Goal: Information Seeking & Learning: Check status

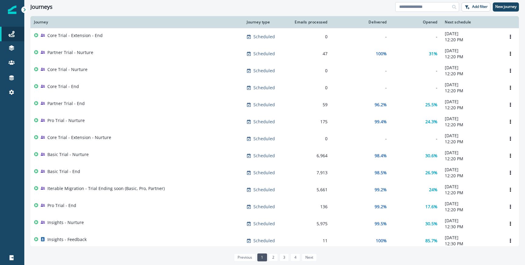
click at [418, 9] on input at bounding box center [427, 7] width 64 height 10
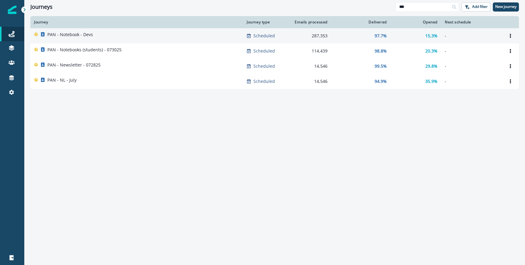
click at [168, 35] on div "PAN - Notebook - Devs" at bounding box center [136, 36] width 205 height 9
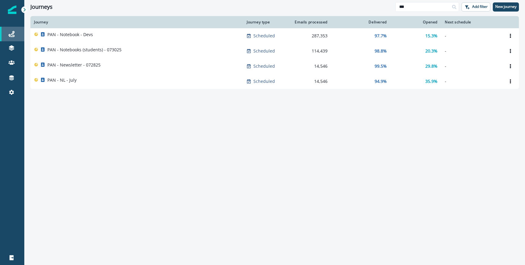
click at [20, 36] on div "Journeys" at bounding box center [11, 33] width 19 height 7
click at [393, 5] on div "Journeys" at bounding box center [212, 7] width 365 height 7
click at [401, 9] on input "***" at bounding box center [427, 7] width 64 height 10
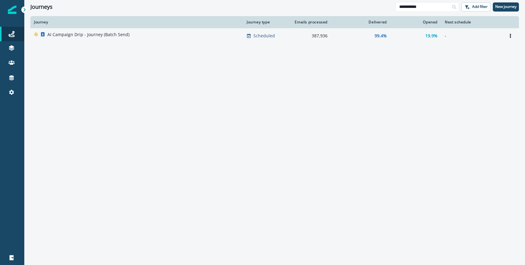
type input "**********"
click at [79, 32] on p "AI Campaign Drip - Journey (Batch Send)" at bounding box center [88, 35] width 82 height 6
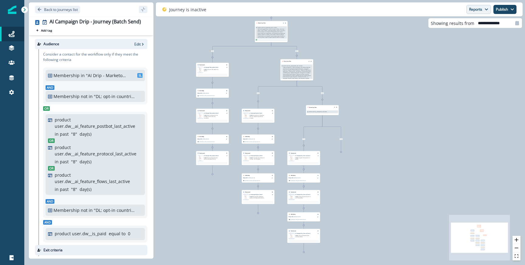
click at [476, 12] on button "Reports" at bounding box center [479, 9] width 25 height 9
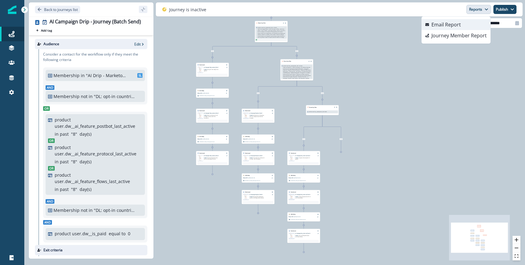
click at [446, 28] on button "Email Report" at bounding box center [456, 24] width 69 height 11
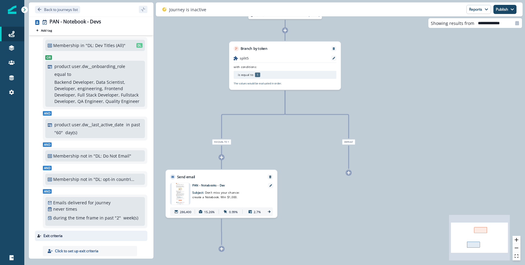
scroll to position [27, 0]
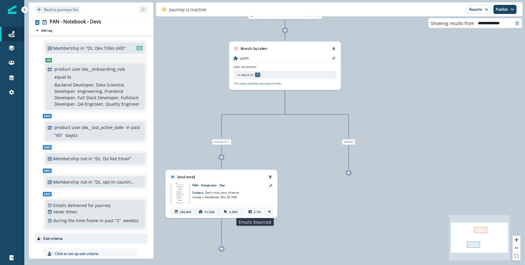
click at [264, 210] on div "2.7%" at bounding box center [254, 212] width 22 height 8
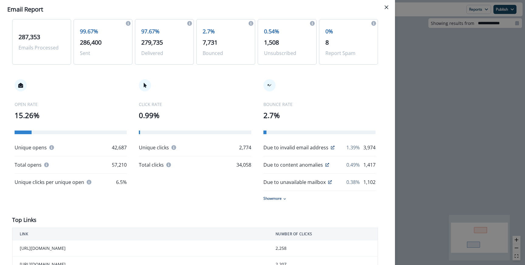
scroll to position [44, 0]
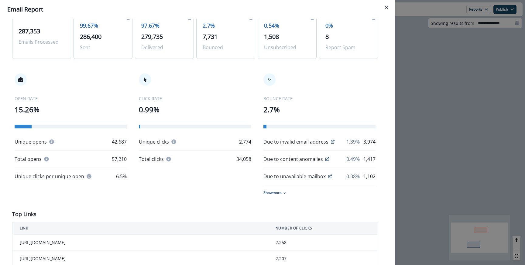
click at [353, 139] on p "1.39%" at bounding box center [352, 141] width 13 height 7
click at [310, 140] on p "Due to invalid email address" at bounding box center [296, 141] width 65 height 7
click at [354, 161] on p "0.49%" at bounding box center [352, 159] width 13 height 7
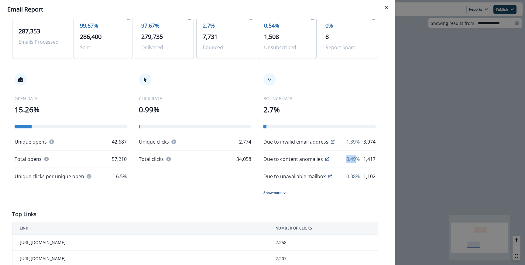
click at [354, 161] on p "0.49%" at bounding box center [352, 159] width 13 height 7
click at [331, 160] on div "Due to content anomalies 0.49% 1,417" at bounding box center [320, 159] width 112 height 7
click at [329, 160] on div "Due to content anomalies 0.49% 1,417" at bounding box center [320, 159] width 112 height 7
click at [326, 160] on icon at bounding box center [328, 159] width 4 height 4
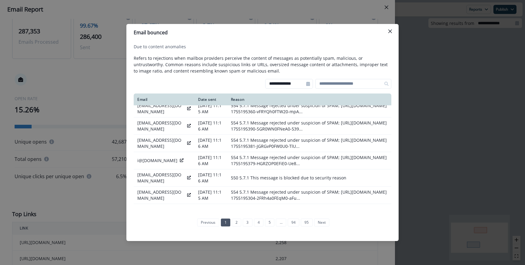
scroll to position [159, 0]
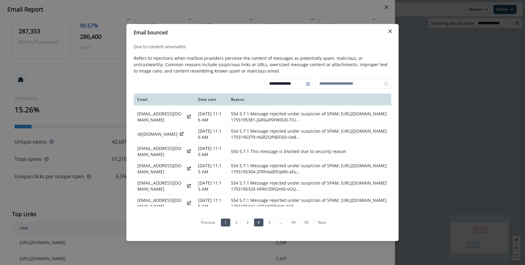
click at [255, 220] on link "4" at bounding box center [258, 223] width 9 height 8
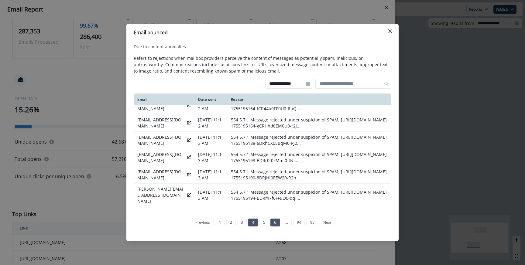
click at [271, 221] on link "6" at bounding box center [274, 223] width 9 height 8
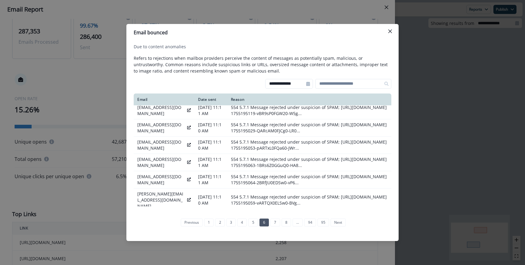
scroll to position [22, 0]
click at [232, 220] on link "3" at bounding box center [230, 223] width 9 height 8
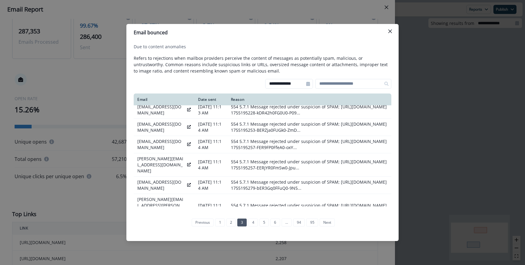
click at [344, 9] on div "**********" at bounding box center [262, 132] width 525 height 265
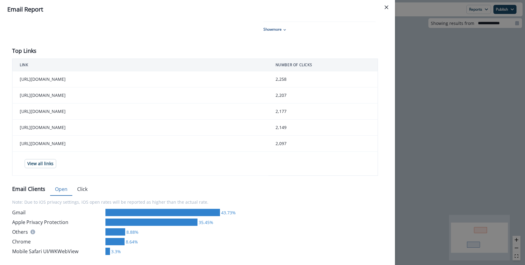
scroll to position [226, 0]
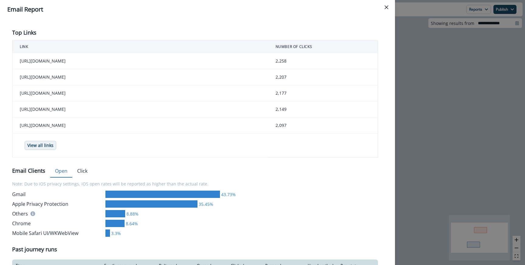
click at [47, 146] on p "View all links" at bounding box center [40, 145] width 26 height 5
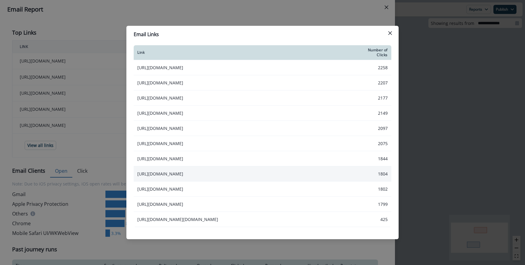
scroll to position [0, 0]
